Goal: Information Seeking & Learning: Compare options

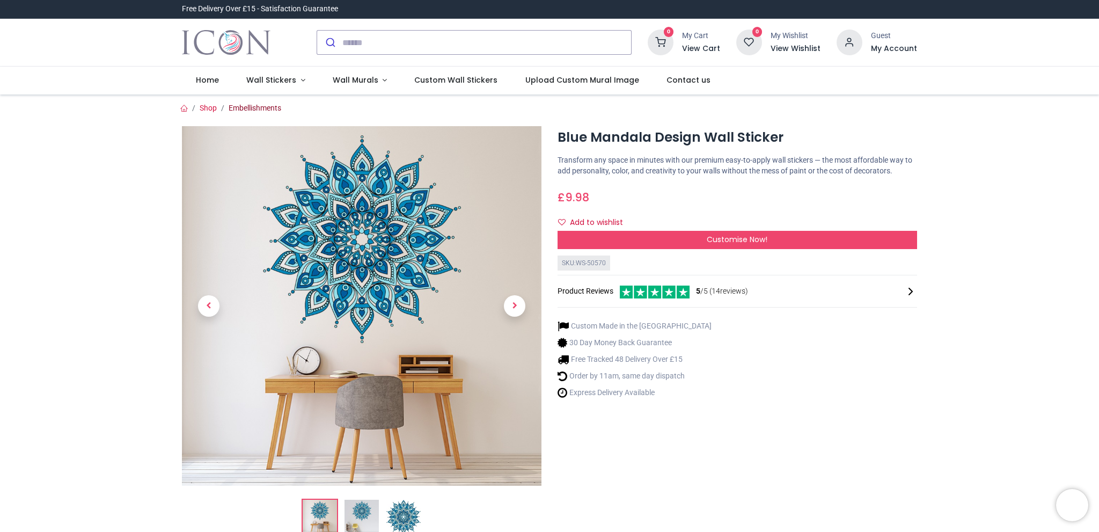
click at [270, 107] on link "Embellishments" at bounding box center [255, 108] width 53 height 9
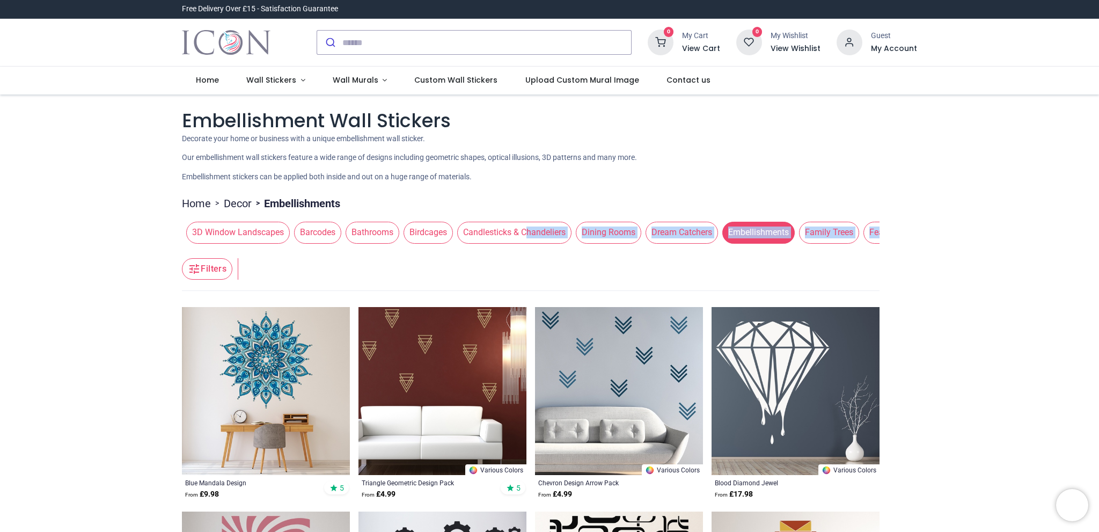
drag, startPoint x: 524, startPoint y: 246, endPoint x: 470, endPoint y: 253, distance: 55.1
click at [868, 195] on ul "Home > Decor > Embellishments" at bounding box center [531, 201] width 698 height 20
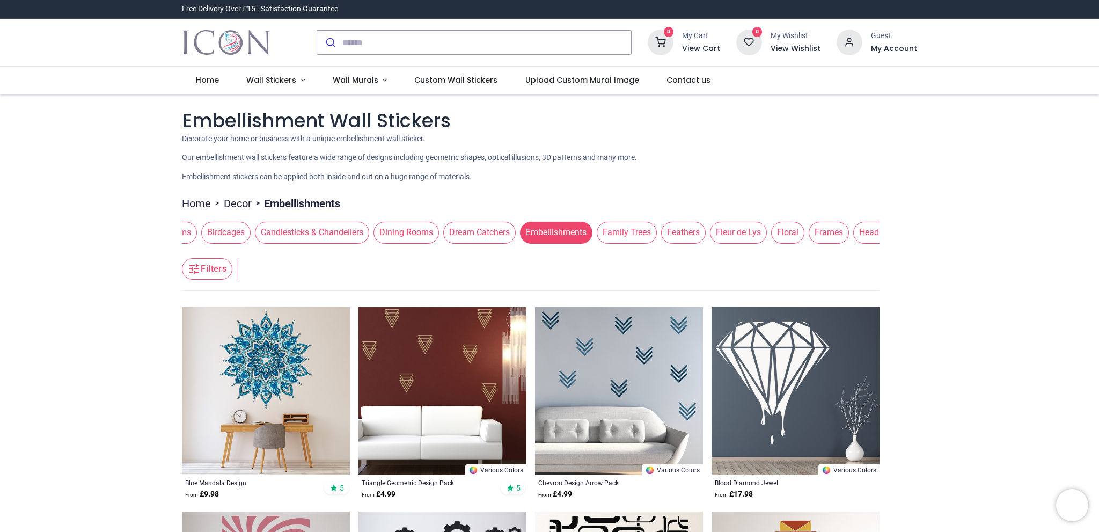
drag, startPoint x: 331, startPoint y: 234, endPoint x: 199, endPoint y: 237, distance: 131.5
click at [201, 237] on span "Birdcages" at bounding box center [225, 232] width 49 height 21
drag, startPoint x: 725, startPoint y: 227, endPoint x: 227, endPoint y: 232, distance: 498.0
click at [238, 232] on span "Fleur de Lys" at bounding box center [266, 232] width 57 height 21
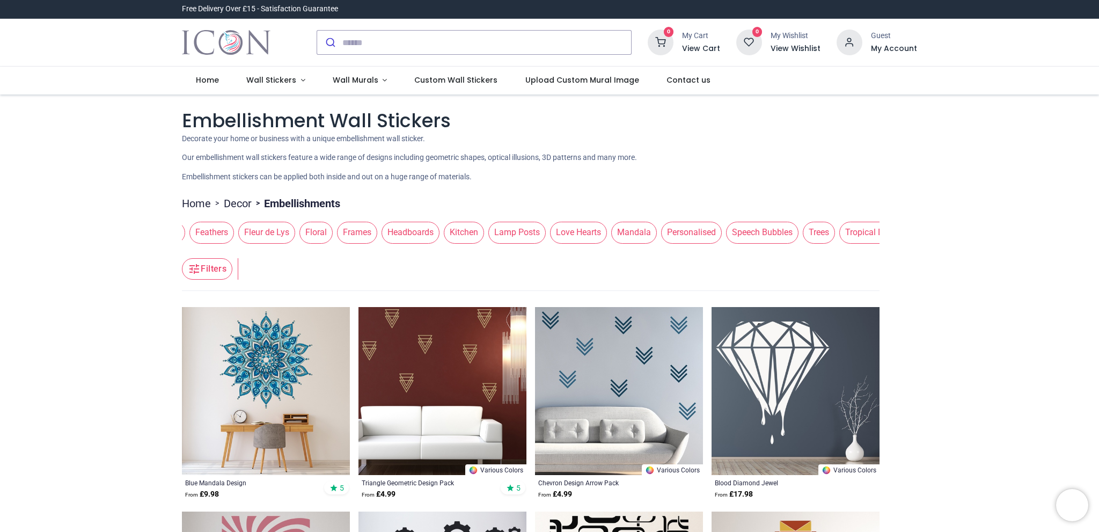
click at [611, 231] on span "Mandala" at bounding box center [634, 232] width 46 height 21
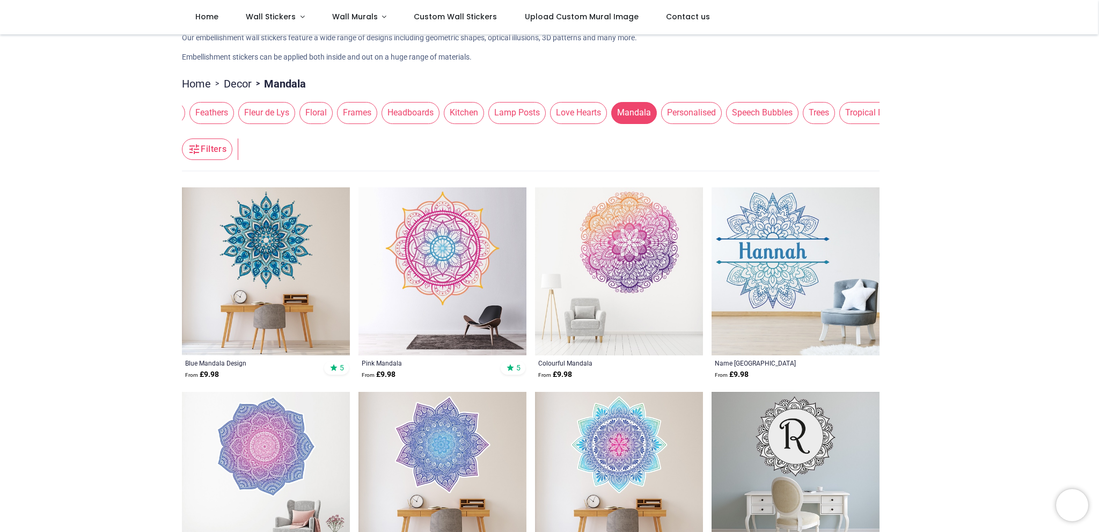
scroll to position [54, 0]
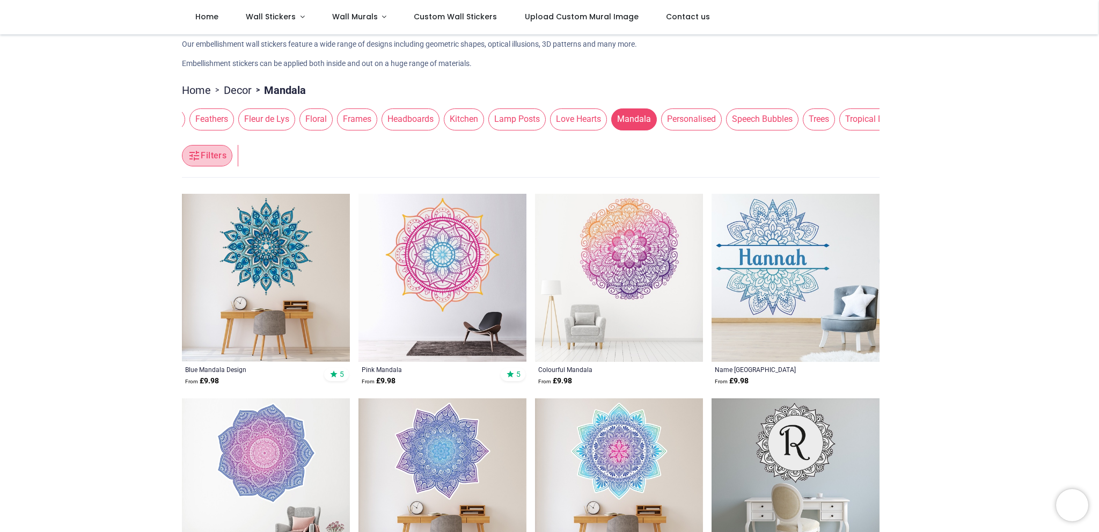
click at [208, 166] on button "Filters" at bounding box center [207, 155] width 50 height 21
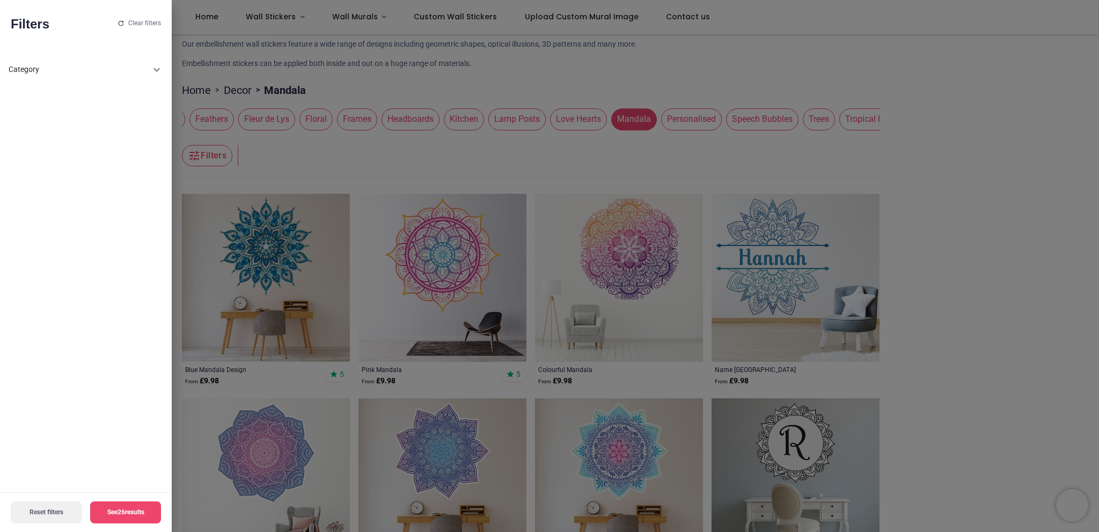
click at [142, 75] on div "Category" at bounding box center [80, 69] width 142 height 11
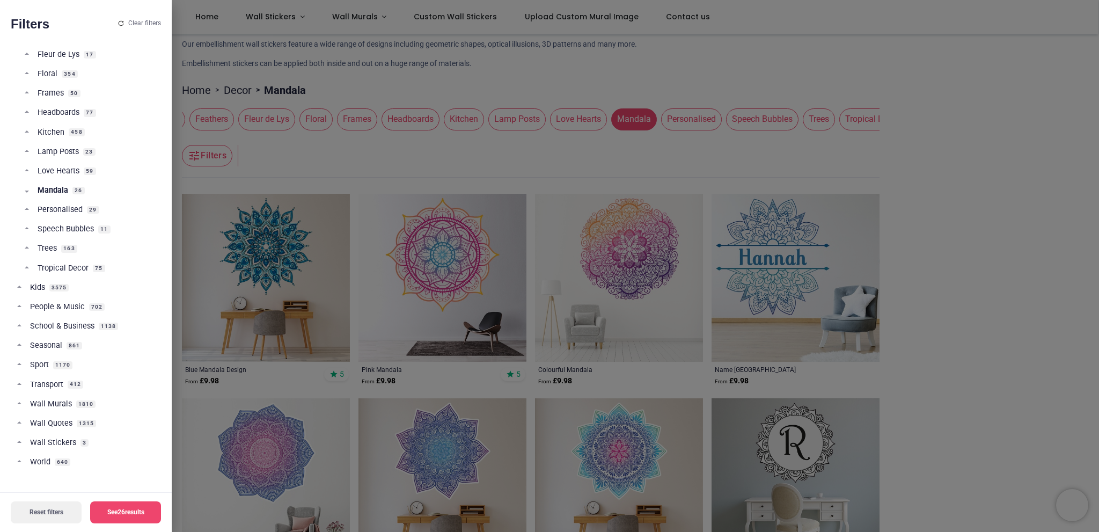
scroll to position [0, 0]
click at [279, 152] on div at bounding box center [549, 266] width 1099 height 532
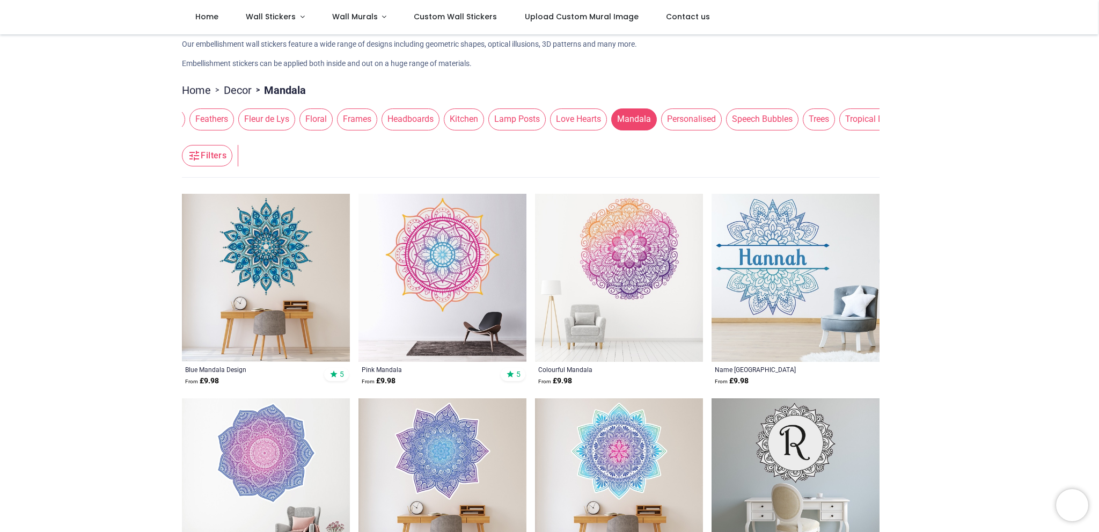
click at [510, 377] on icon at bounding box center [510, 374] width 9 height 9
click at [519, 376] on div "5" at bounding box center [513, 374] width 25 height 13
click at [484, 302] on img at bounding box center [442, 278] width 168 height 168
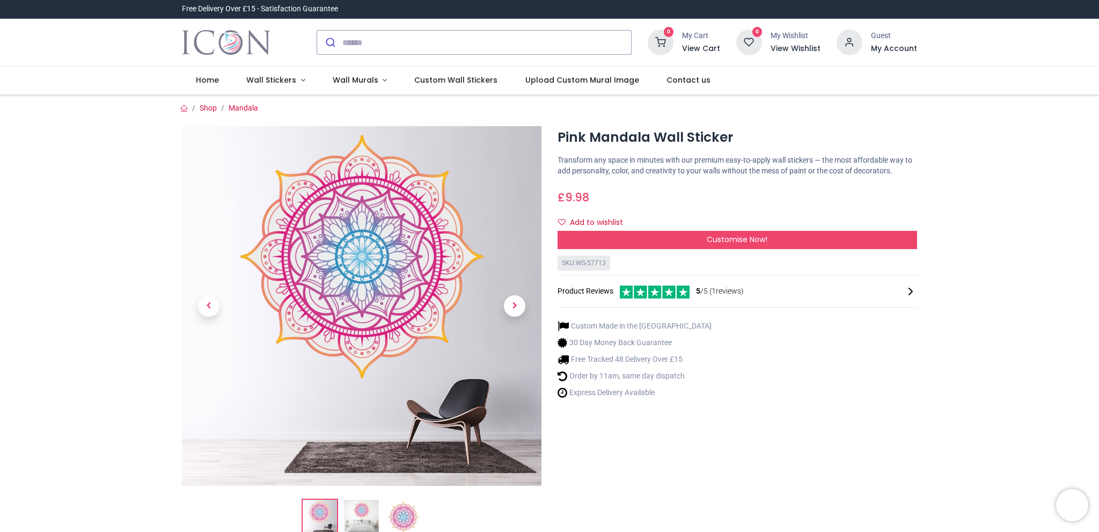
click at [723, 298] on div "SKU: WS-57713 Product Reviews 5 /5 ( 1 reviews)" at bounding box center [738, 283] width 360 height 57
click at [715, 293] on span "5 /5 ( 1 reviews)" at bounding box center [720, 291] width 48 height 11
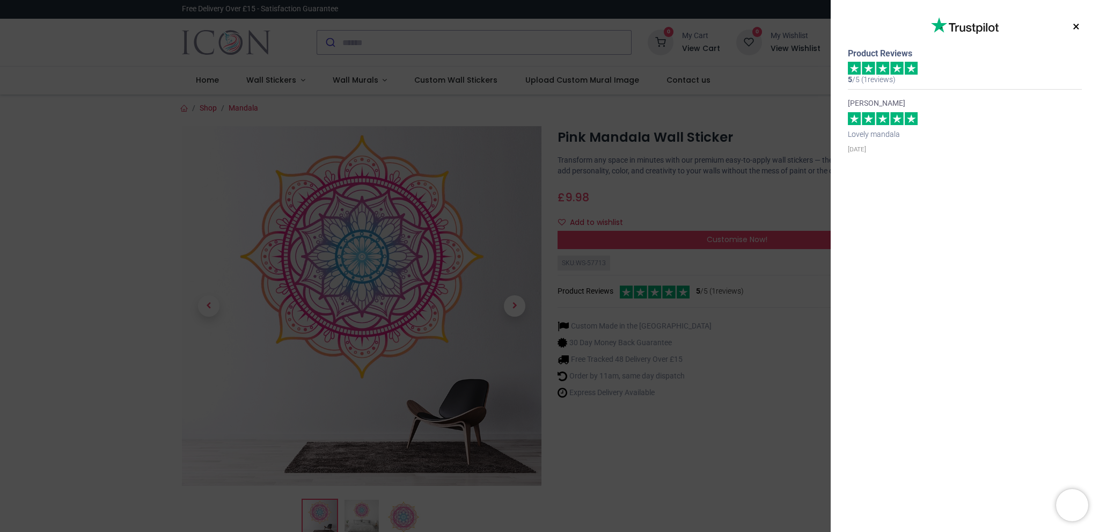
click at [787, 193] on div "× Trustpilot Product Reviews 5 /5 ( 1 reviews) Ms Yael Hochenberg Lovely mandal…" at bounding box center [549, 266] width 1099 height 532
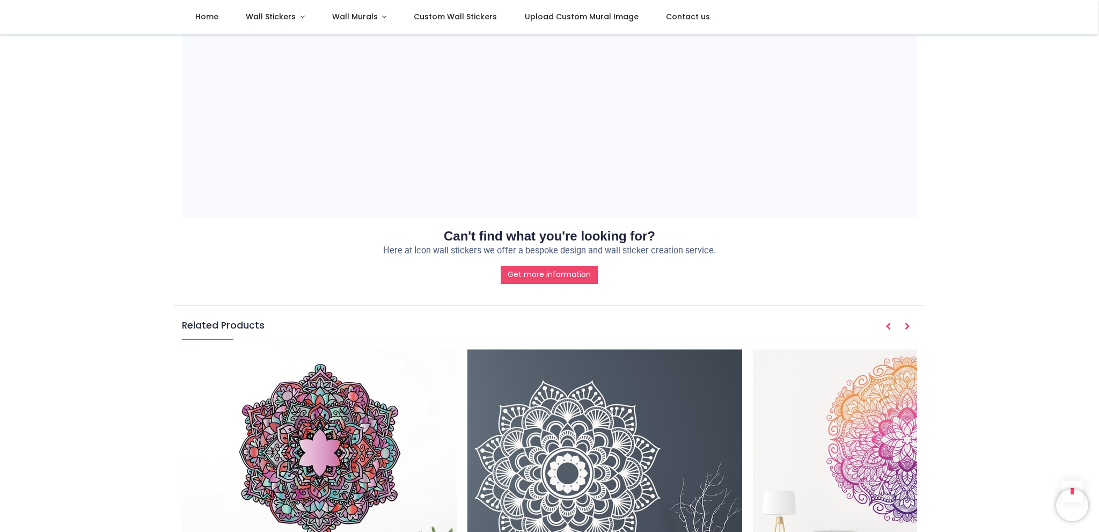
scroll to position [1271, 0]
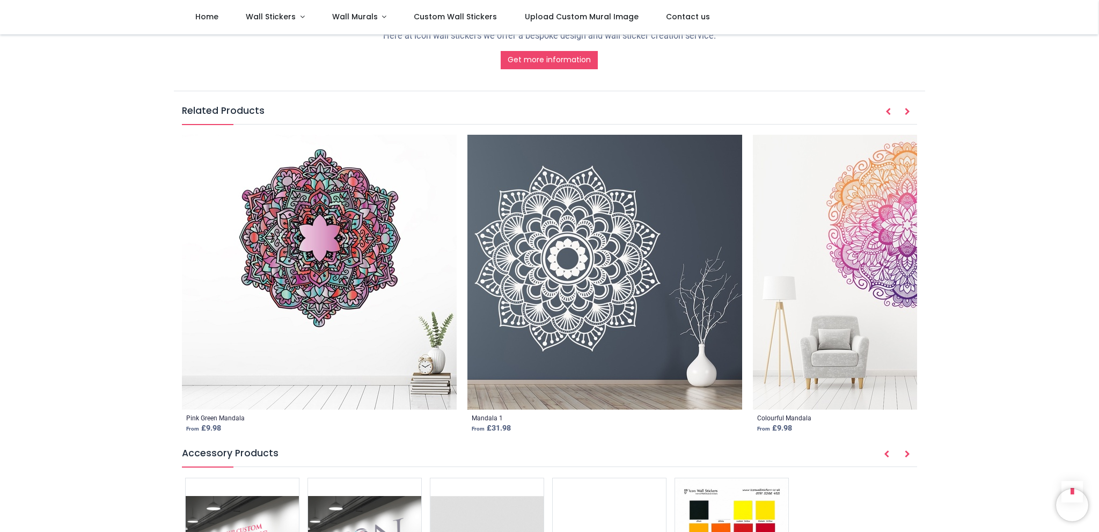
click at [590, 288] on img at bounding box center [604, 272] width 275 height 275
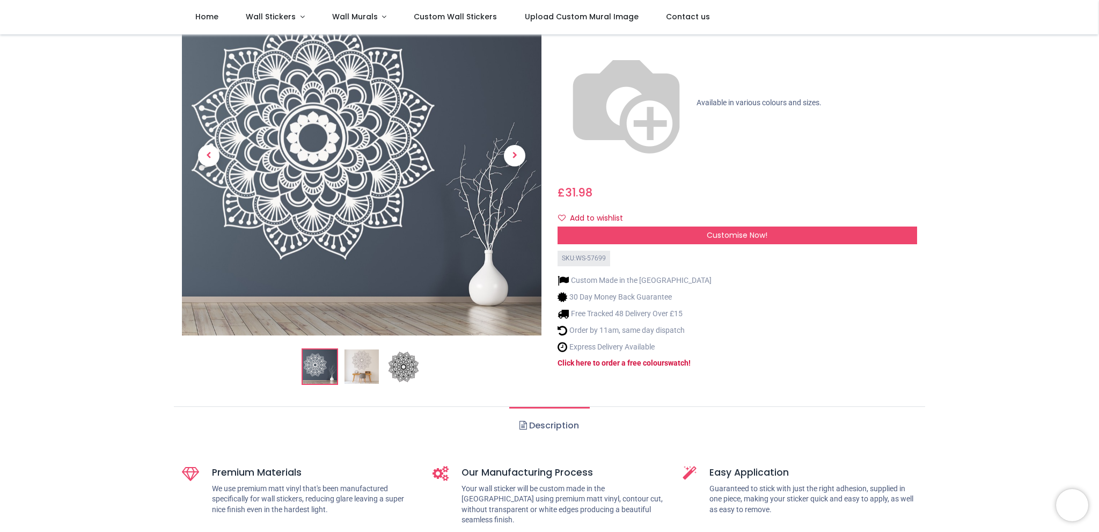
scroll to position [107, 0]
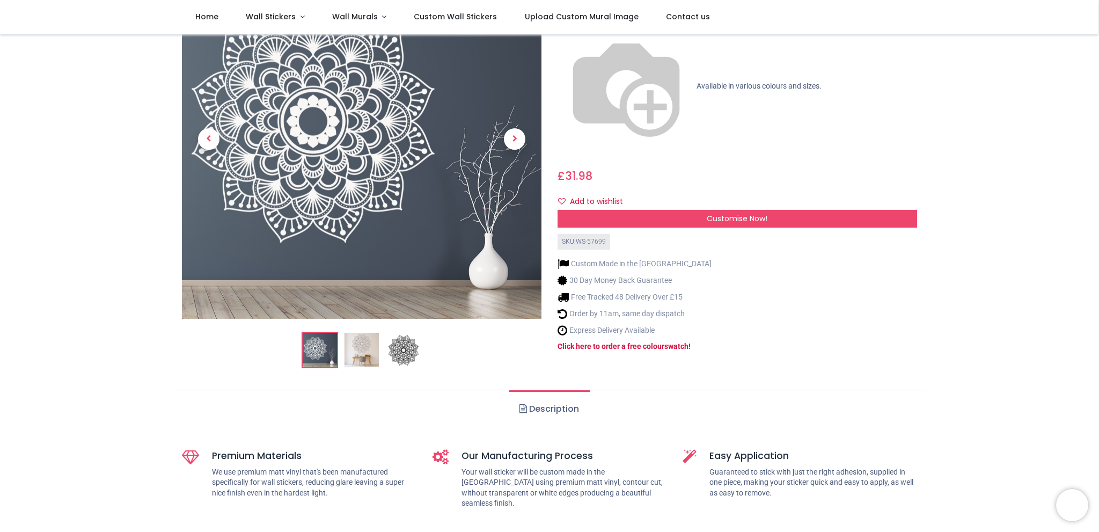
click at [350, 195] on img at bounding box center [362, 139] width 360 height 360
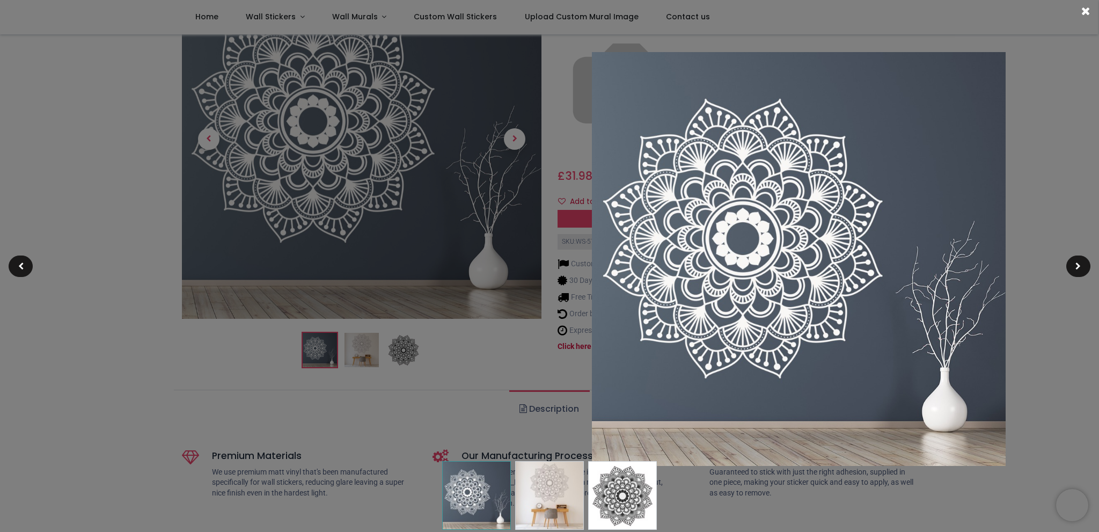
click at [731, 216] on img at bounding box center [799, 259] width 414 height 414
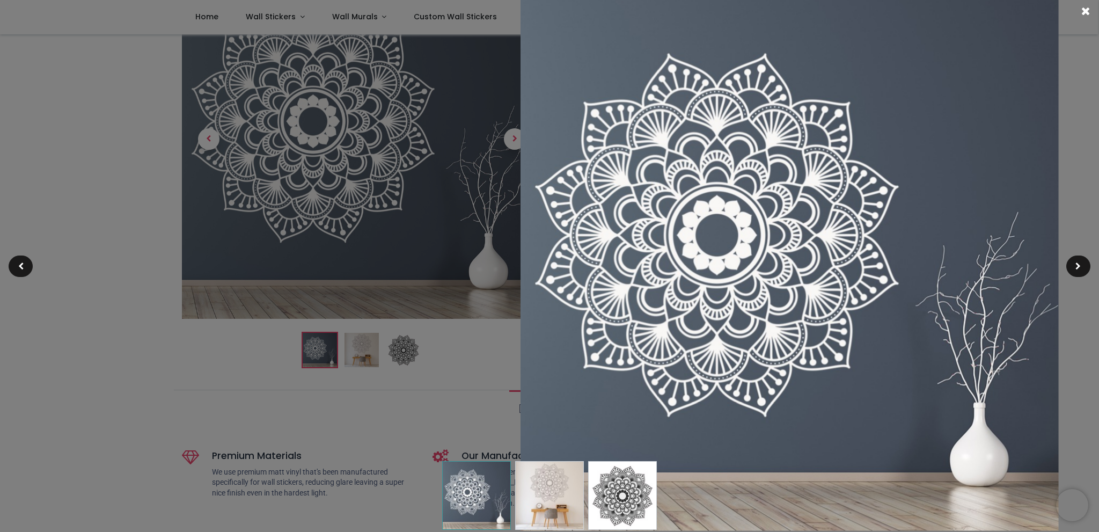
click at [797, 250] on img at bounding box center [790, 261] width 538 height 538
click at [1088, 10] on span at bounding box center [1085, 10] width 9 height 11
